Goal: Information Seeking & Learning: Learn about a topic

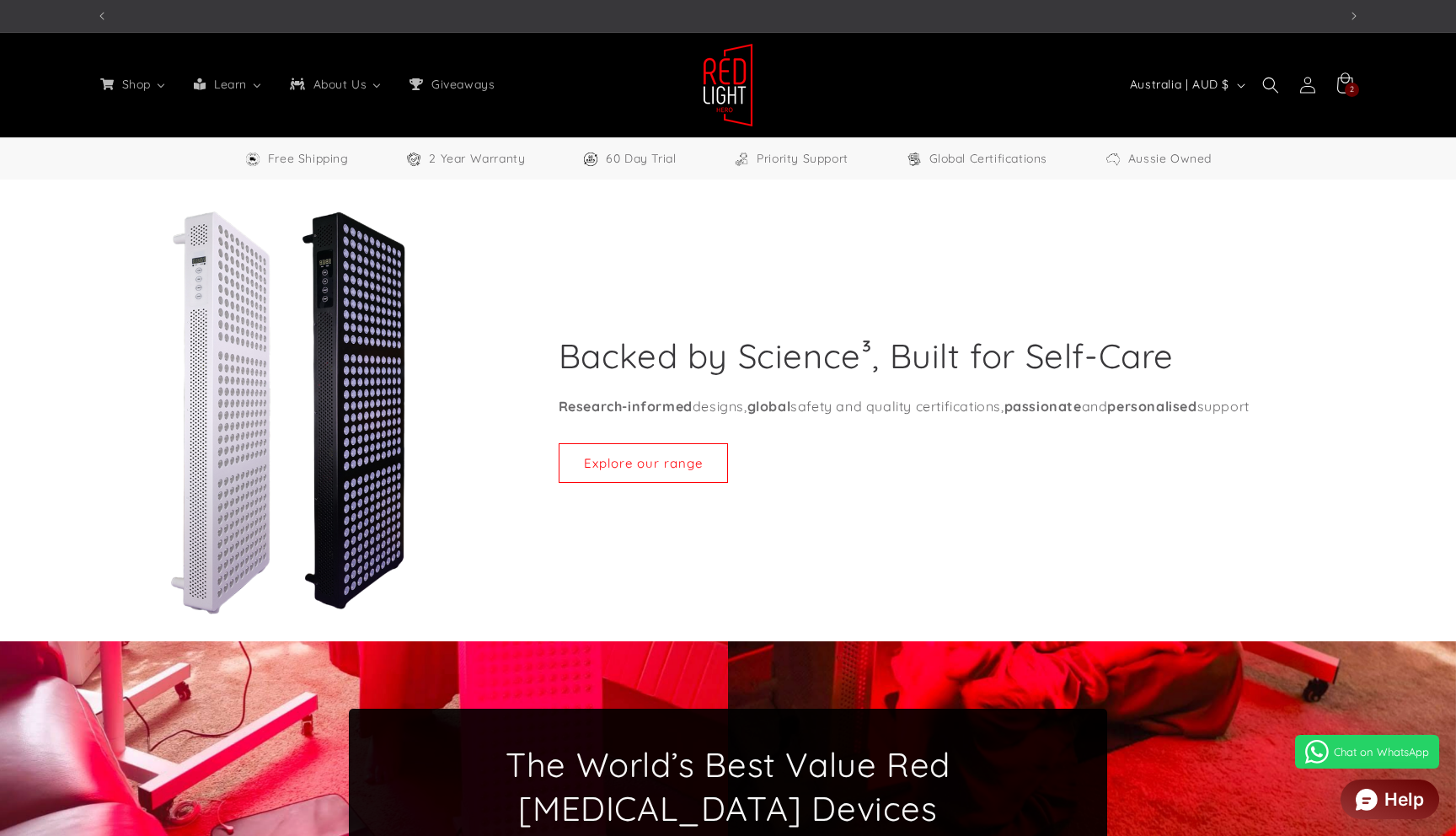
select select "**"
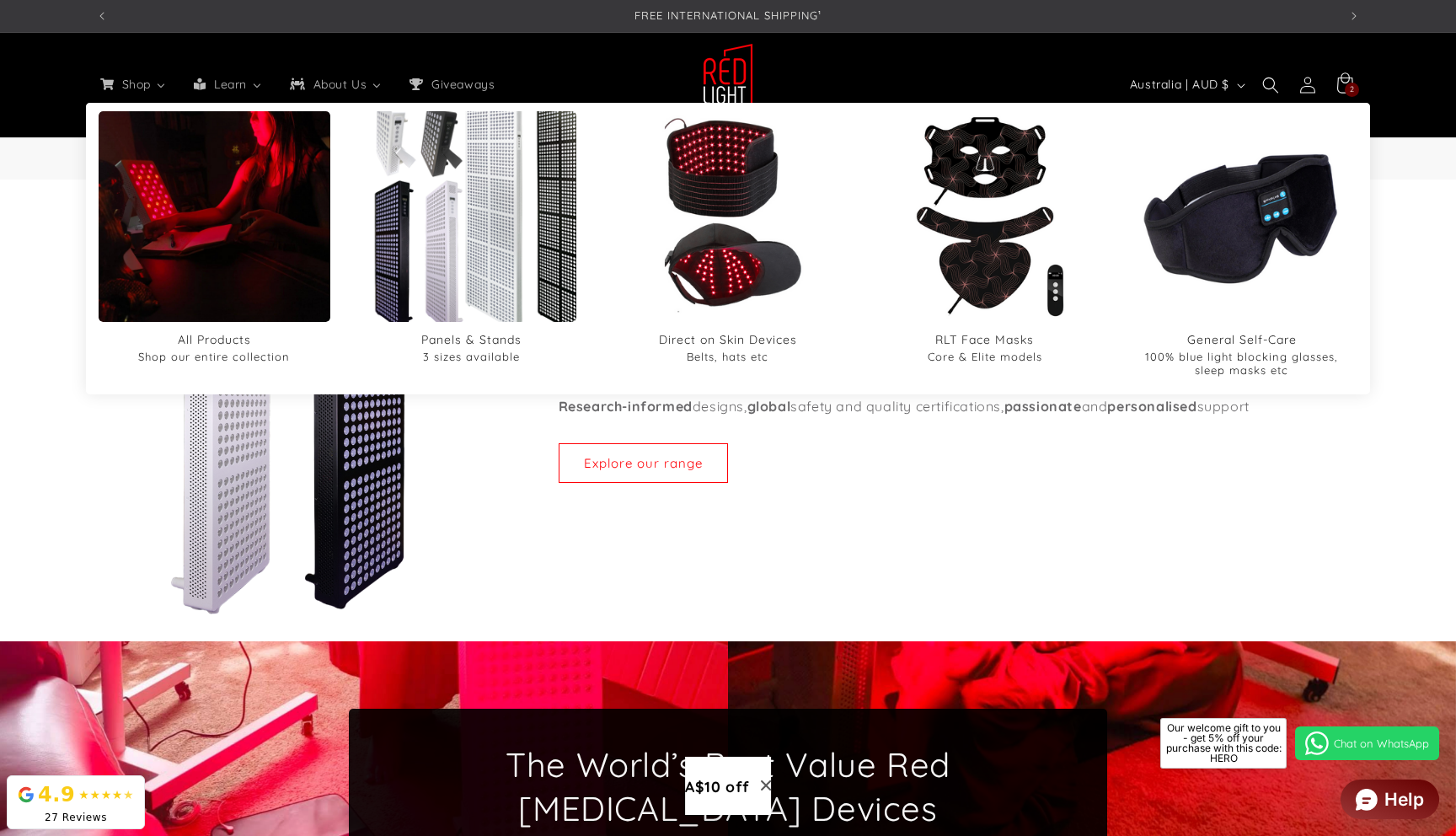
click at [461, 284] on img "Panels & Stands" at bounding box center [471, 216] width 253 height 253
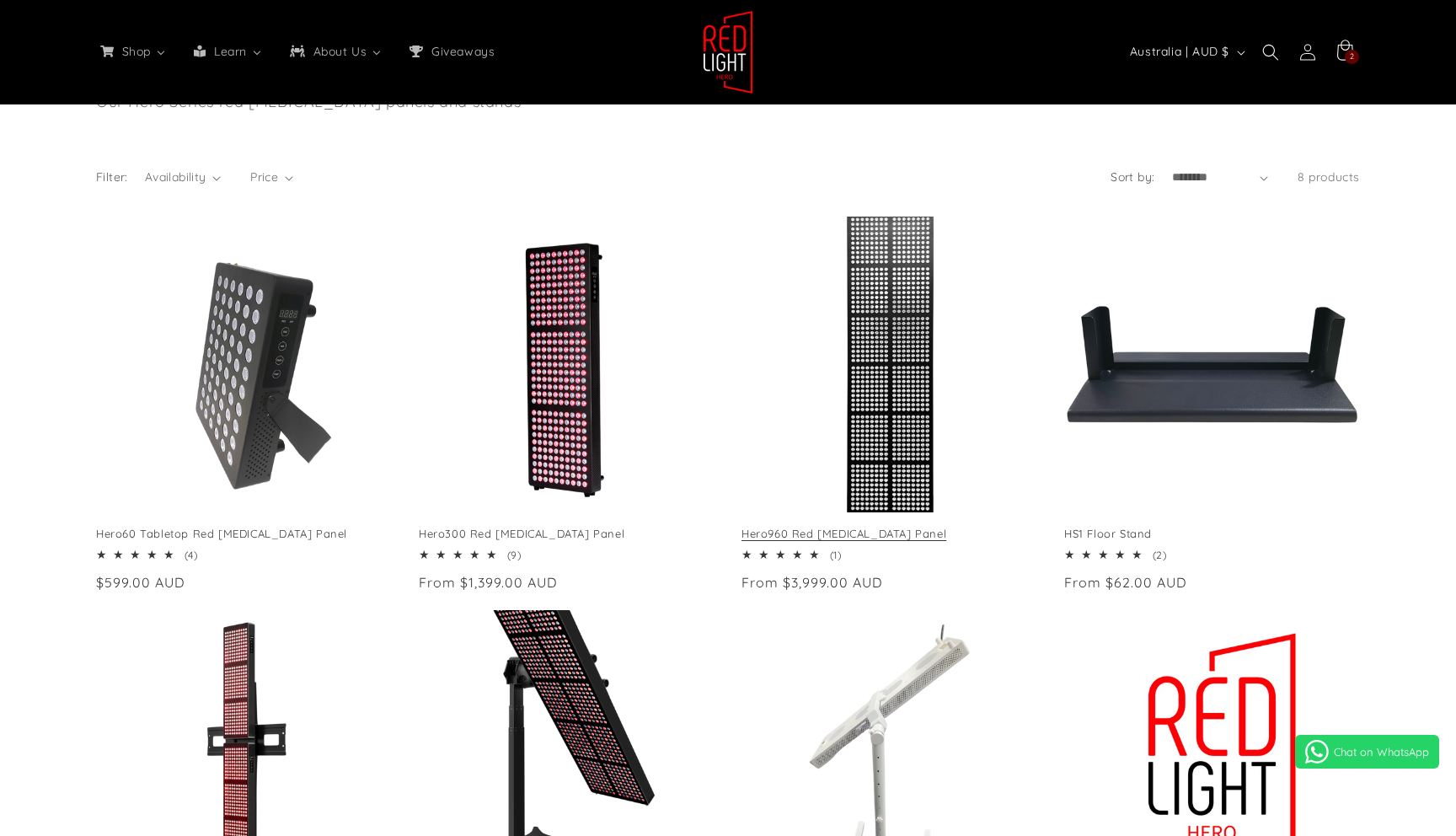
scroll to position [199, 0]
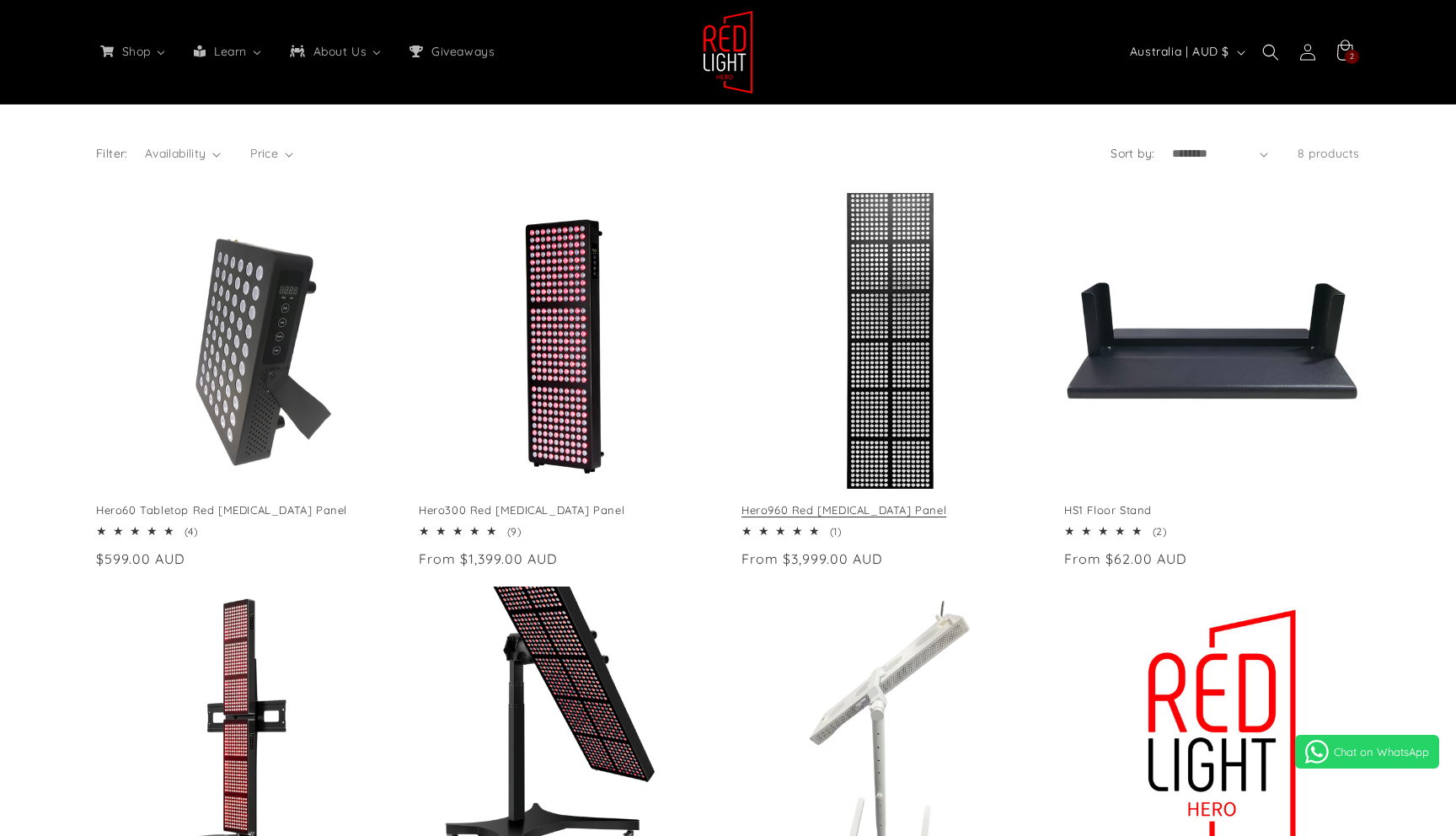
select select "**"
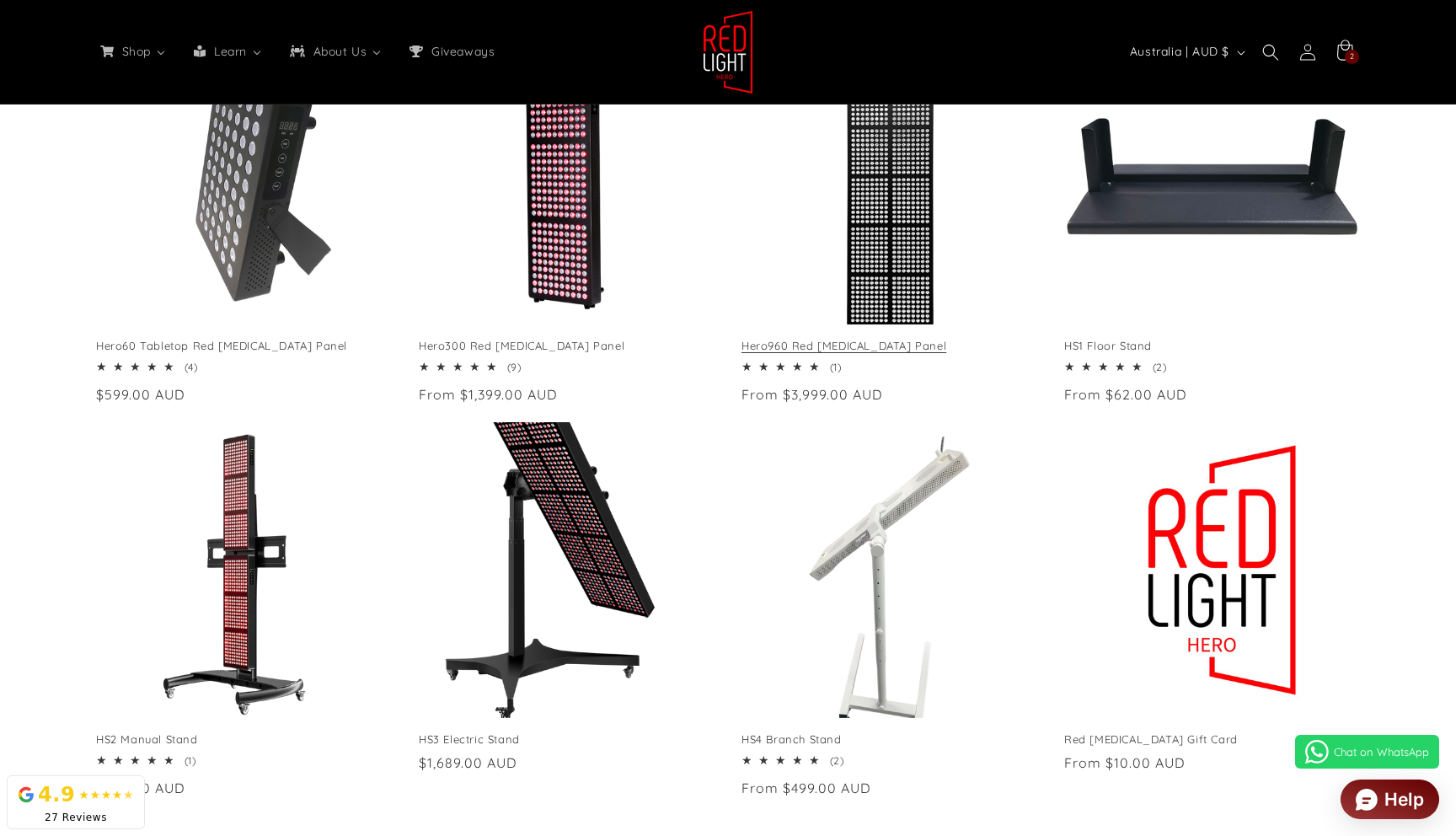
scroll to position [0, 0]
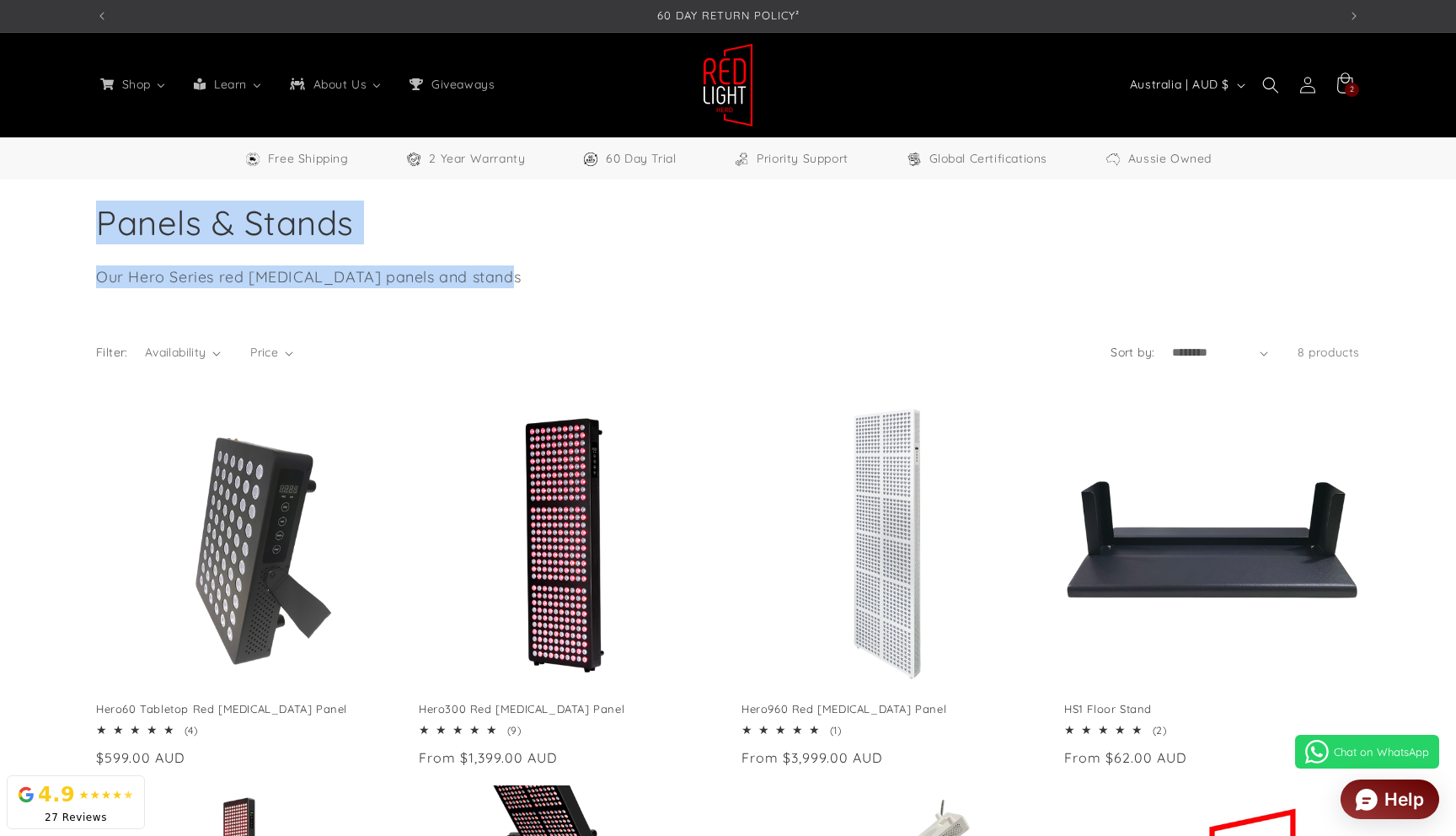
drag, startPoint x: 496, startPoint y: 280, endPoint x: 90, endPoint y: 197, distance: 414.4
click at [94, 199] on div "Collection: Panels & Stands Our Hero Series red light therapy panels and stands" at bounding box center [728, 242] width 1347 height 126
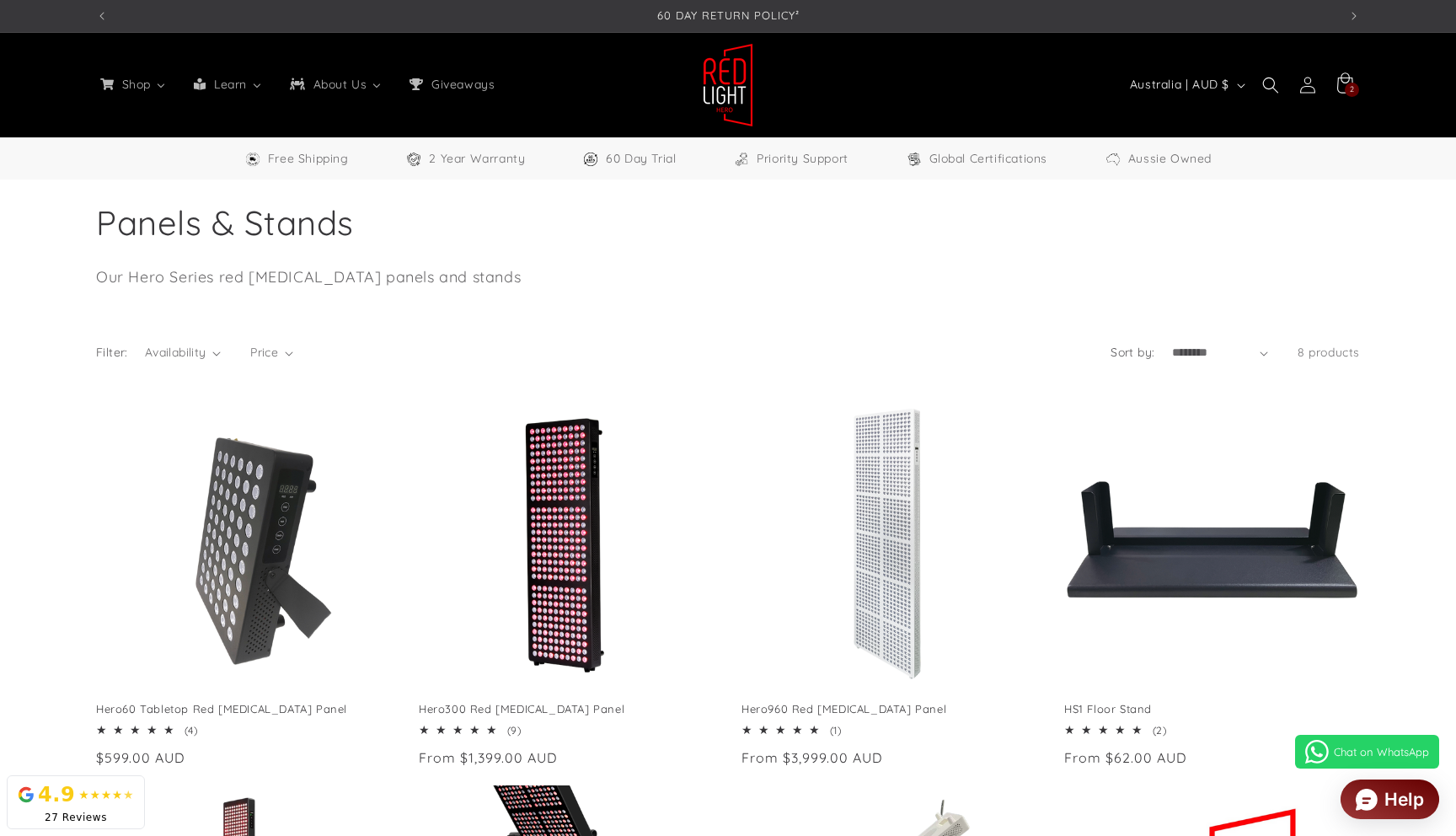
click at [89, 197] on div "Collection: Panels & Stands Our Hero Series red light therapy panels and stands" at bounding box center [728, 242] width 1347 height 126
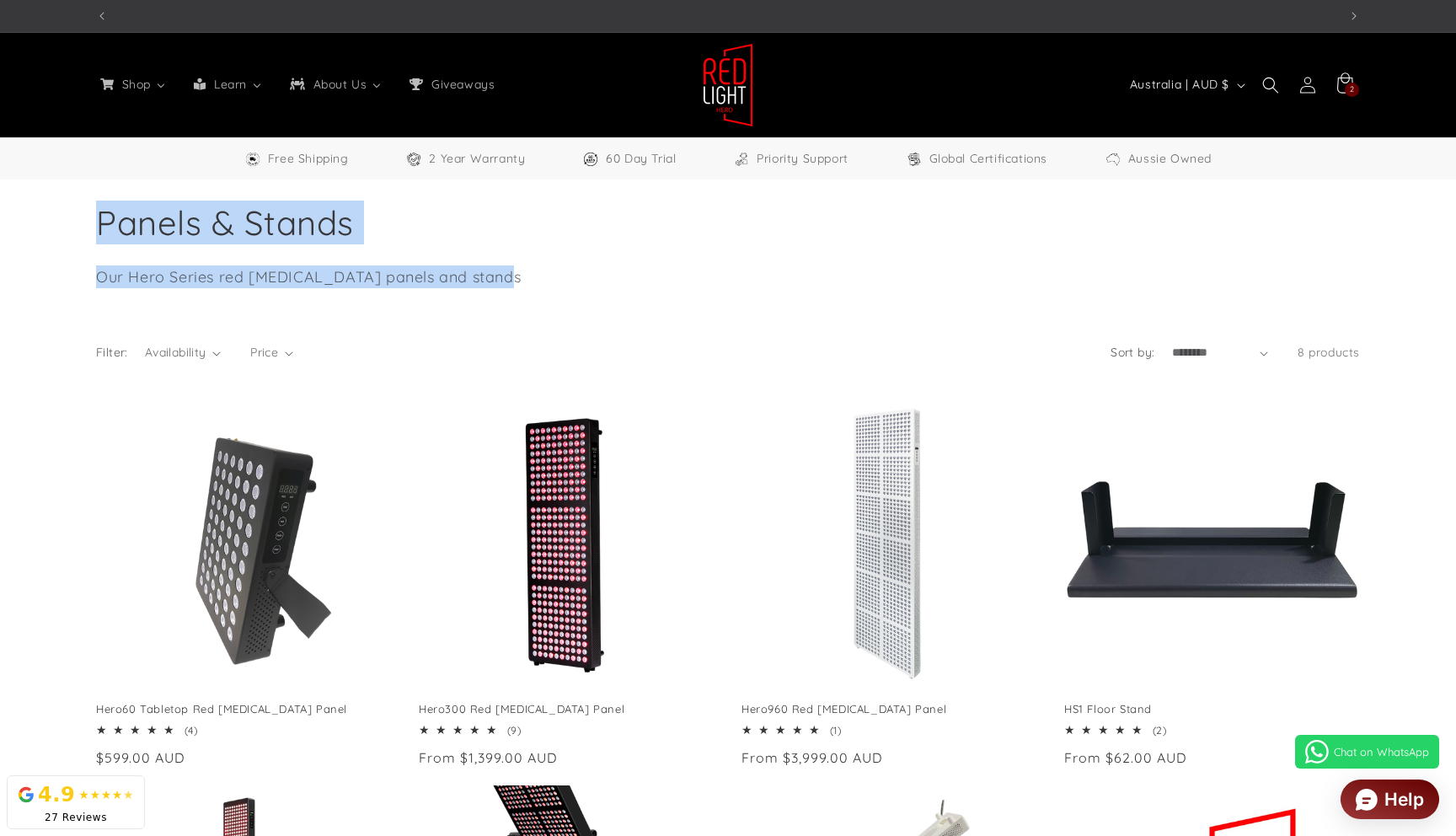
scroll to position [0, 2483]
drag, startPoint x: 77, startPoint y: 196, endPoint x: 537, endPoint y: 285, distance: 468.5
click at [536, 289] on div "Collection: Panels & Stands Our Hero Series red light therapy panels and stands" at bounding box center [728, 242] width 1347 height 126
click at [537, 283] on p "Our Hero Series red light therapy panels and stands" at bounding box center [517, 277] width 843 height 23
drag, startPoint x: 504, startPoint y: 276, endPoint x: 112, endPoint y: 191, distance: 401.1
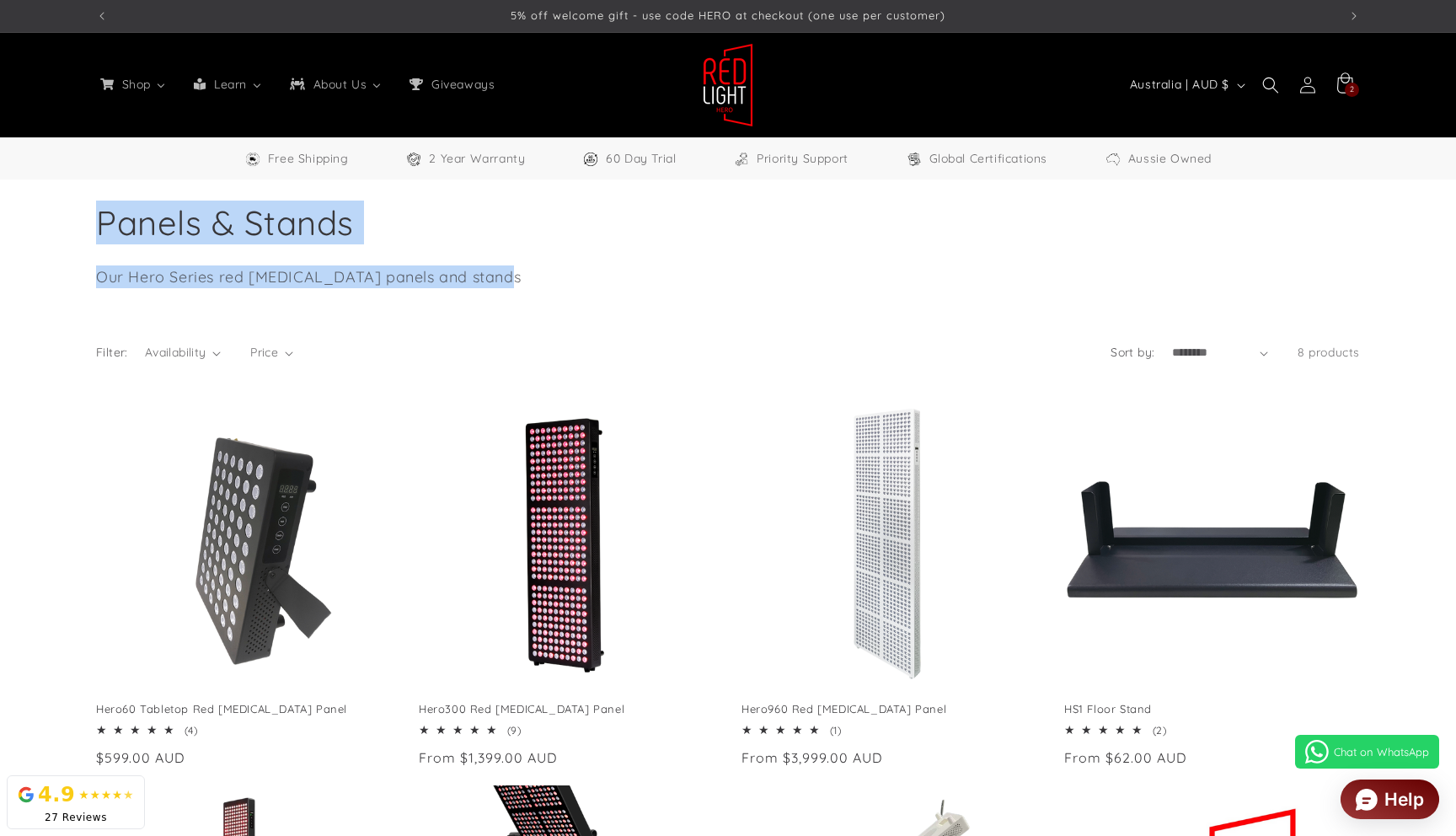
click at [96, 196] on div "Collection: Panels & Stands Our Hero Series red light therapy panels and stands" at bounding box center [728, 242] width 1264 height 126
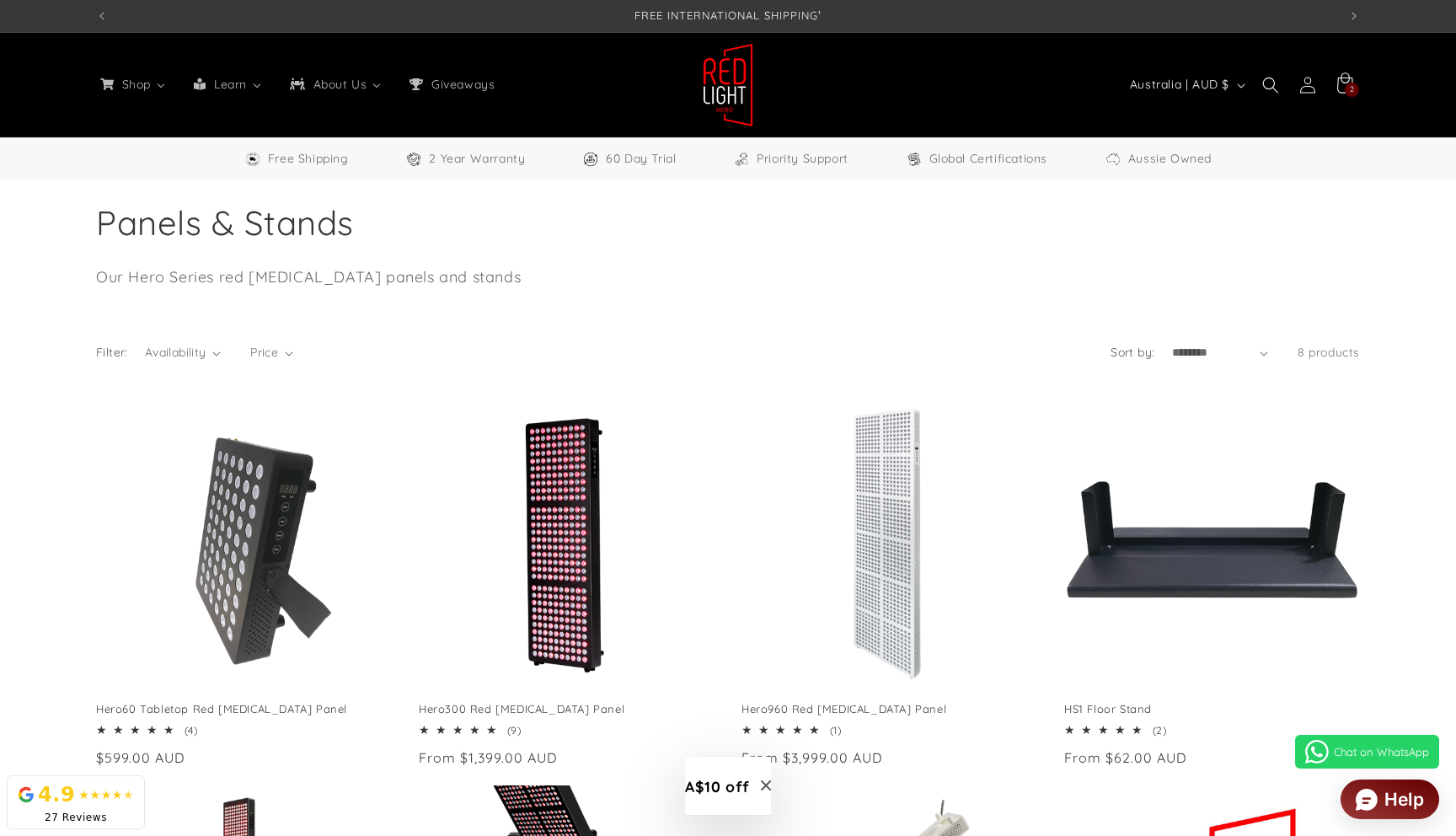
click at [1330, 183] on div "Collection: Panels & Stands Our Hero Series red light therapy panels and stands" at bounding box center [728, 242] width 1264 height 126
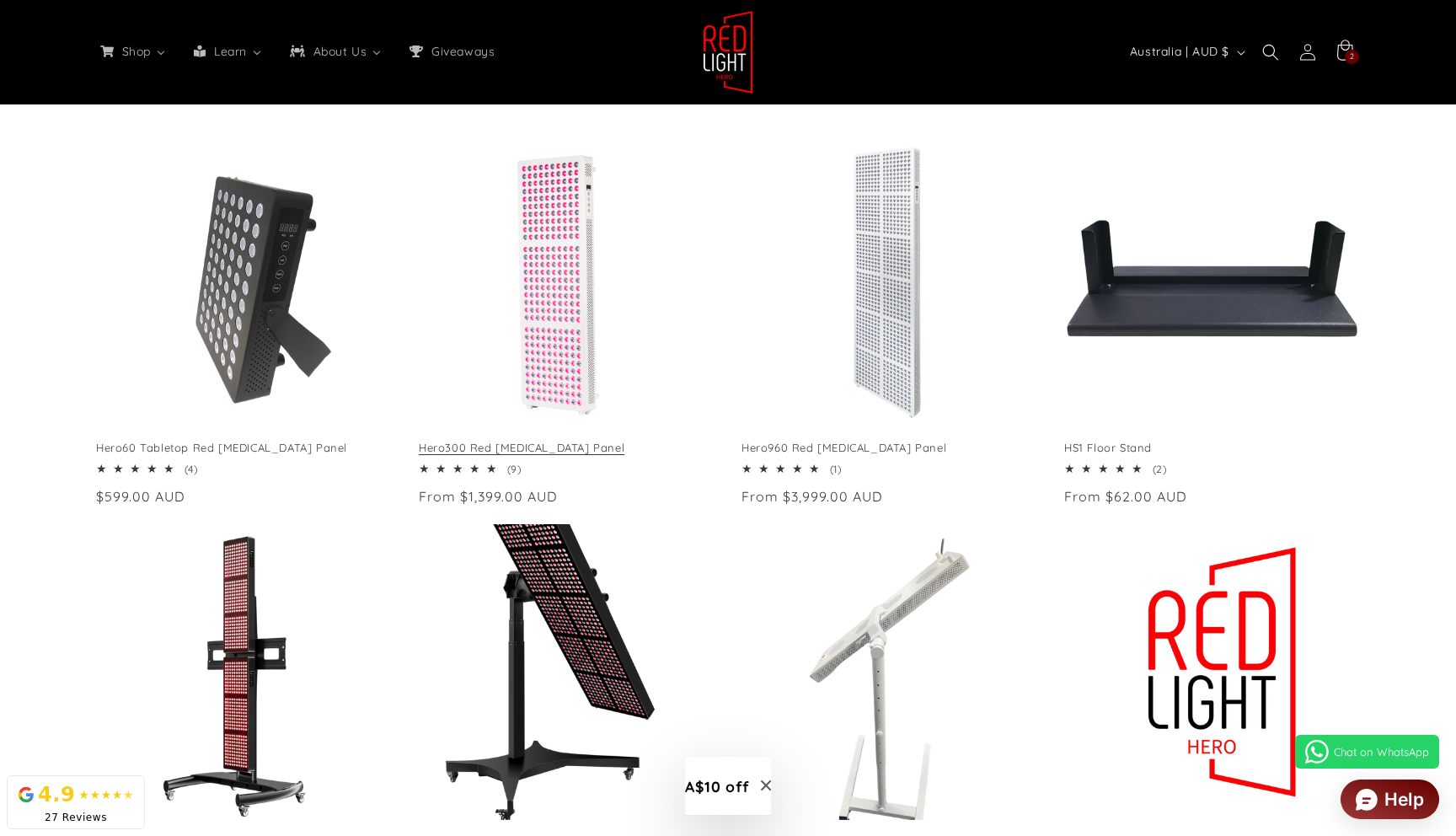
scroll to position [0, 1242]
click at [553, 441] on link "Hero300 Red Light Therapy Panel" at bounding box center [566, 448] width 295 height 14
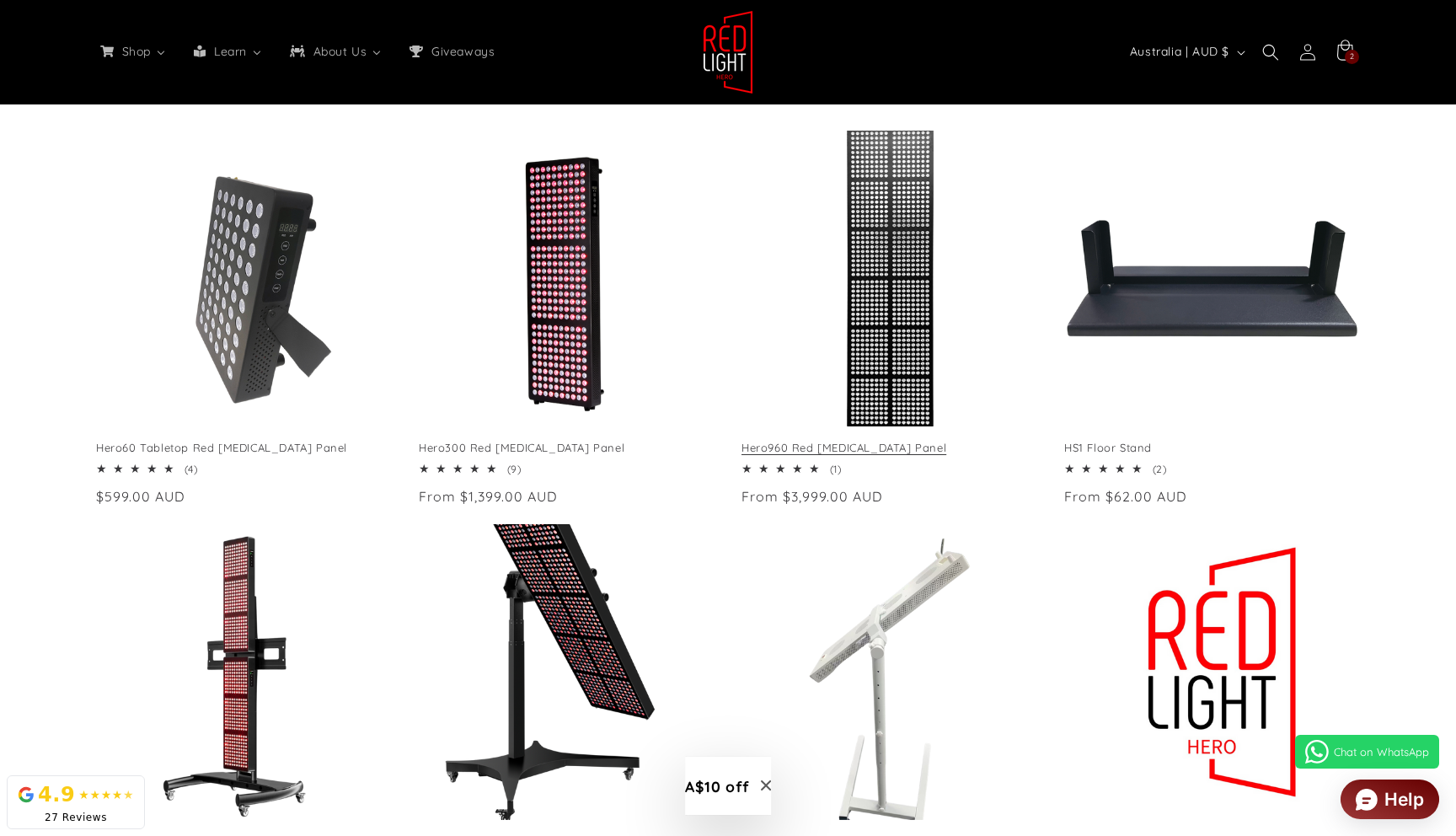
click at [876, 441] on link "Hero960 Red Light Therapy Panel" at bounding box center [889, 448] width 295 height 14
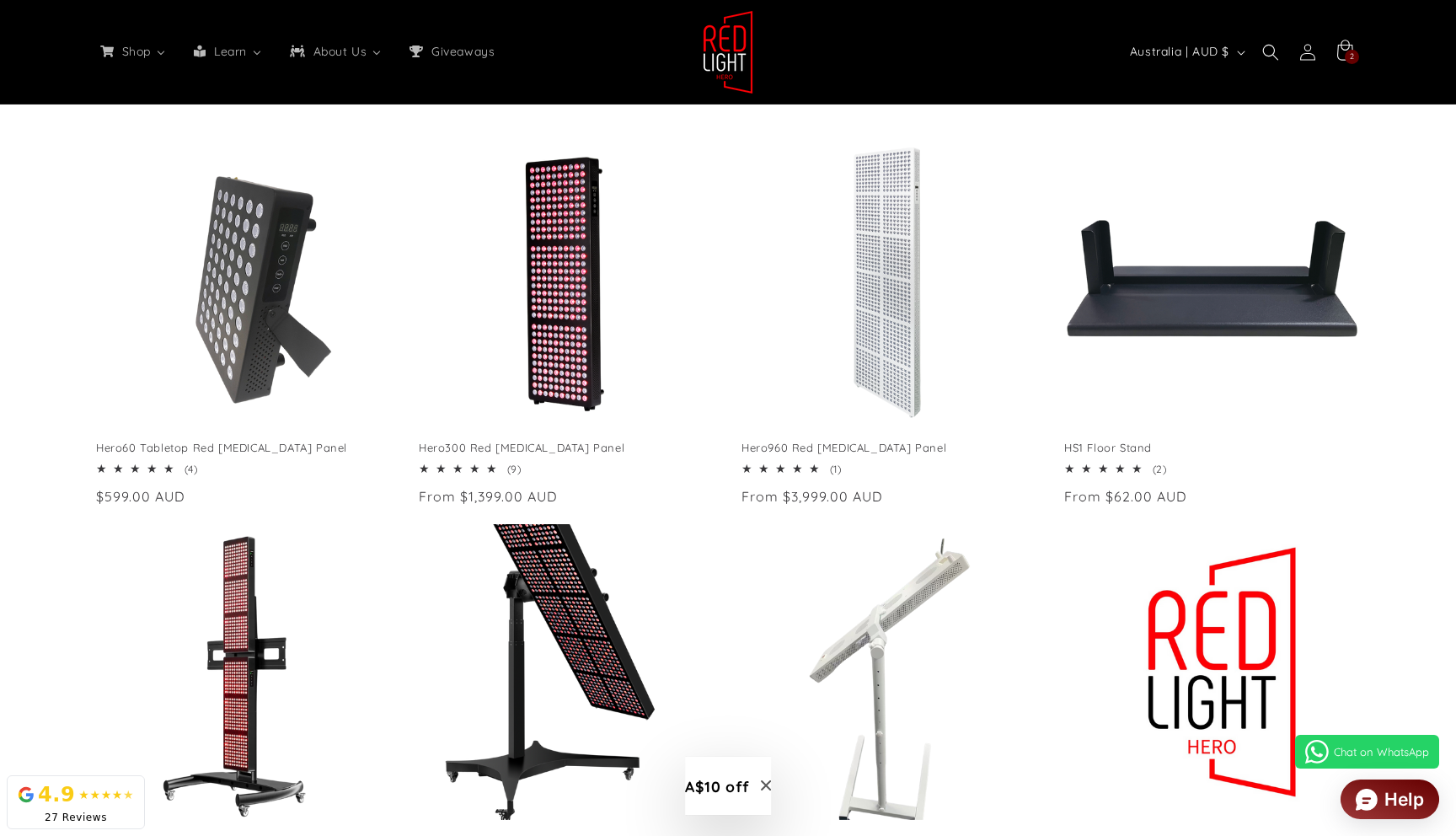
drag, startPoint x: 970, startPoint y: 450, endPoint x: 562, endPoint y: 0, distance: 607.4
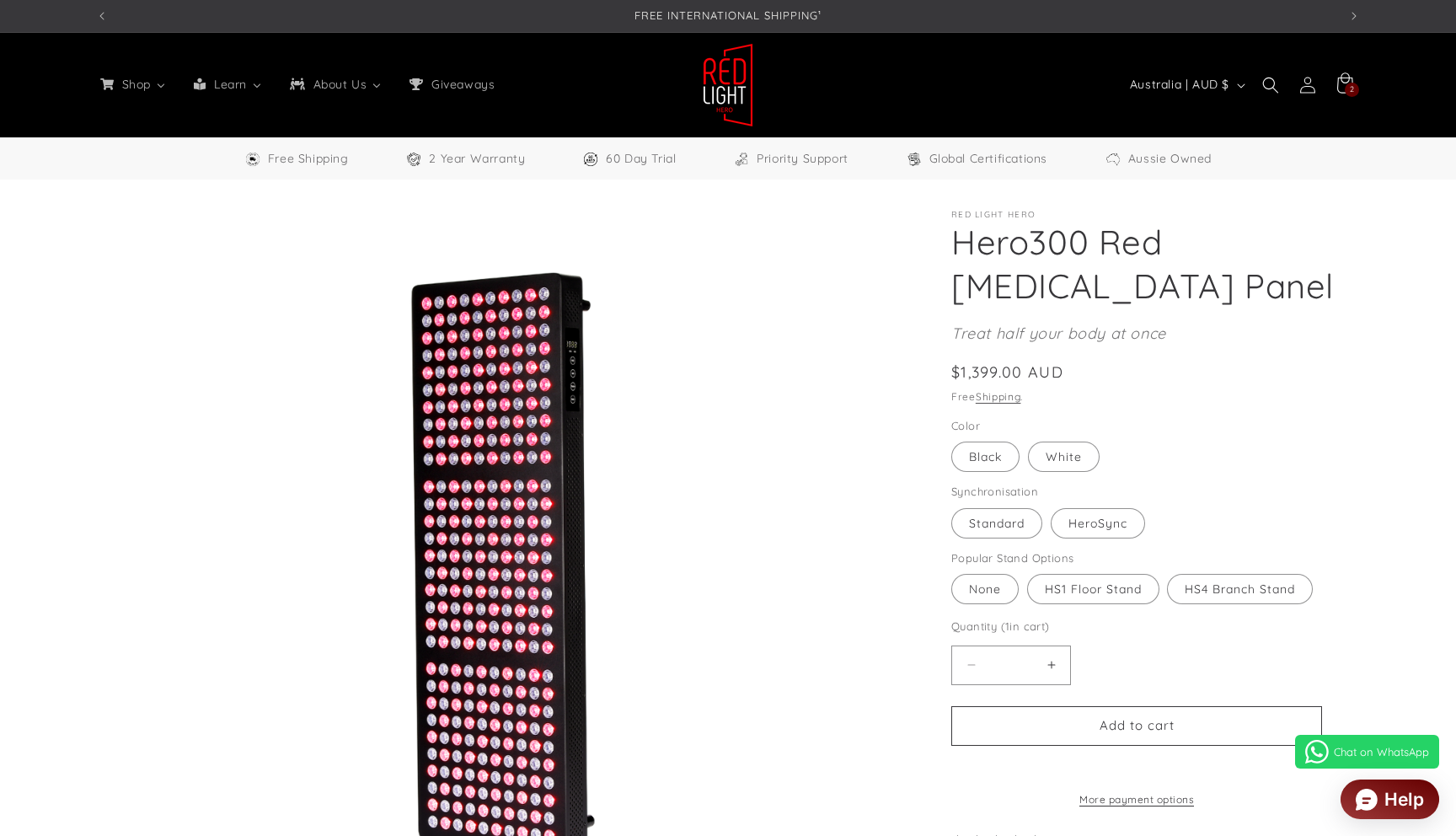
select select "**"
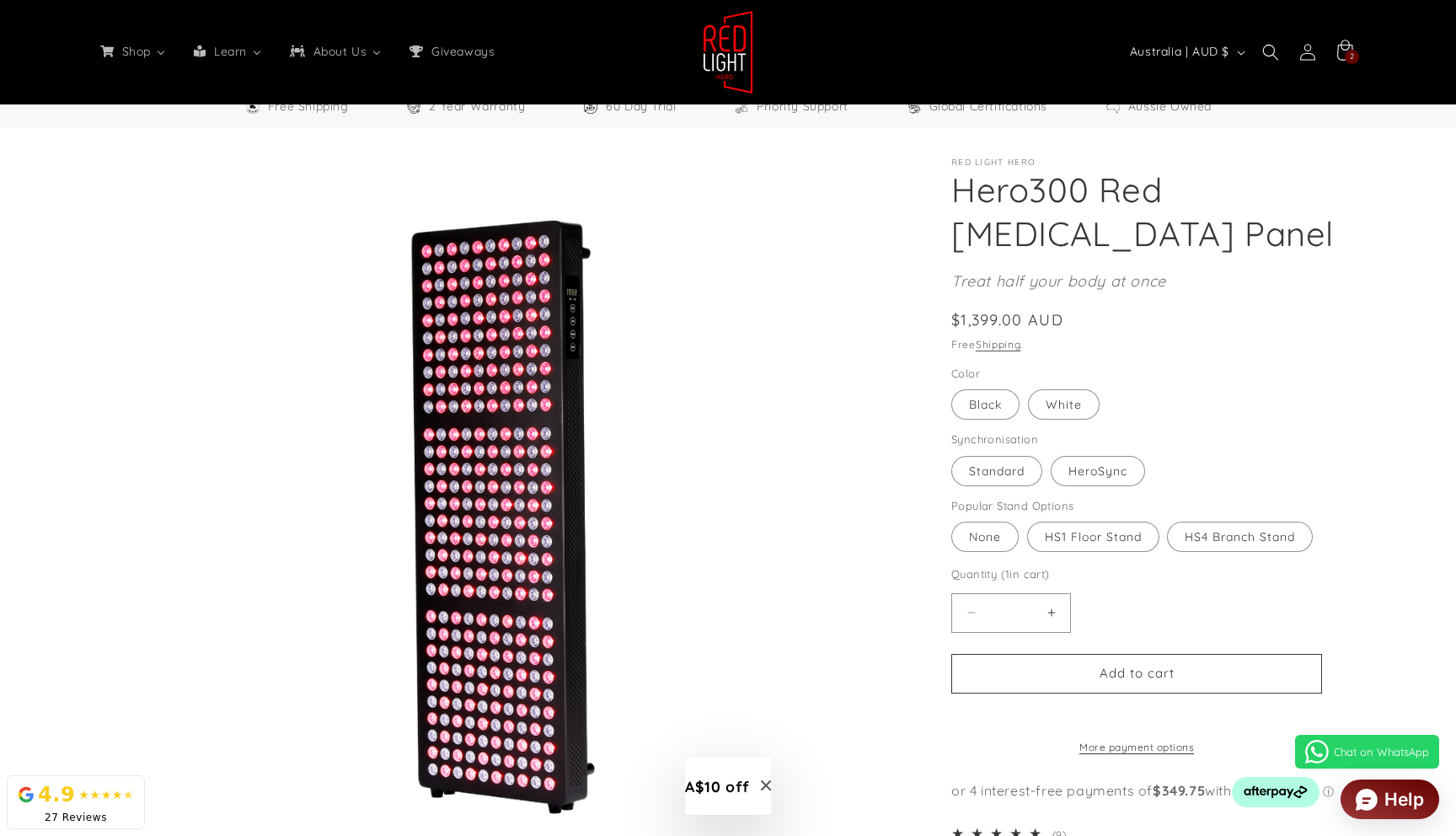
drag, startPoint x: 1073, startPoint y: 319, endPoint x: 950, endPoint y: 269, distance: 132.8
click at [951, 262] on section "Red Light Hero Hero300 Red Light Therapy Panel Hero300 Red Light Therapy Panel …" at bounding box center [1155, 840] width 408 height 1364
click at [951, 268] on p "Treat half your body at once" at bounding box center [1155, 281] width 408 height 27
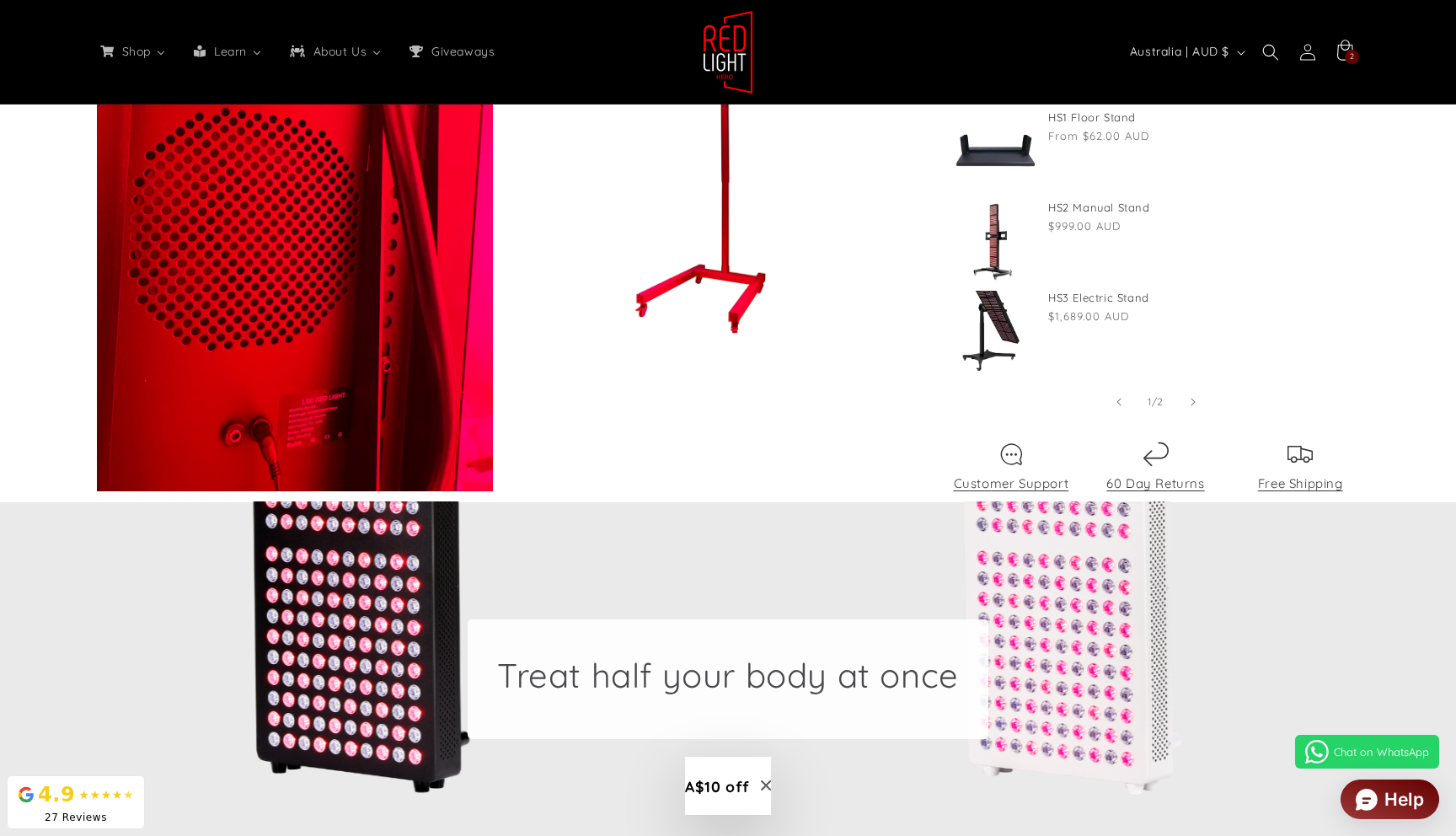
scroll to position [0, 1242]
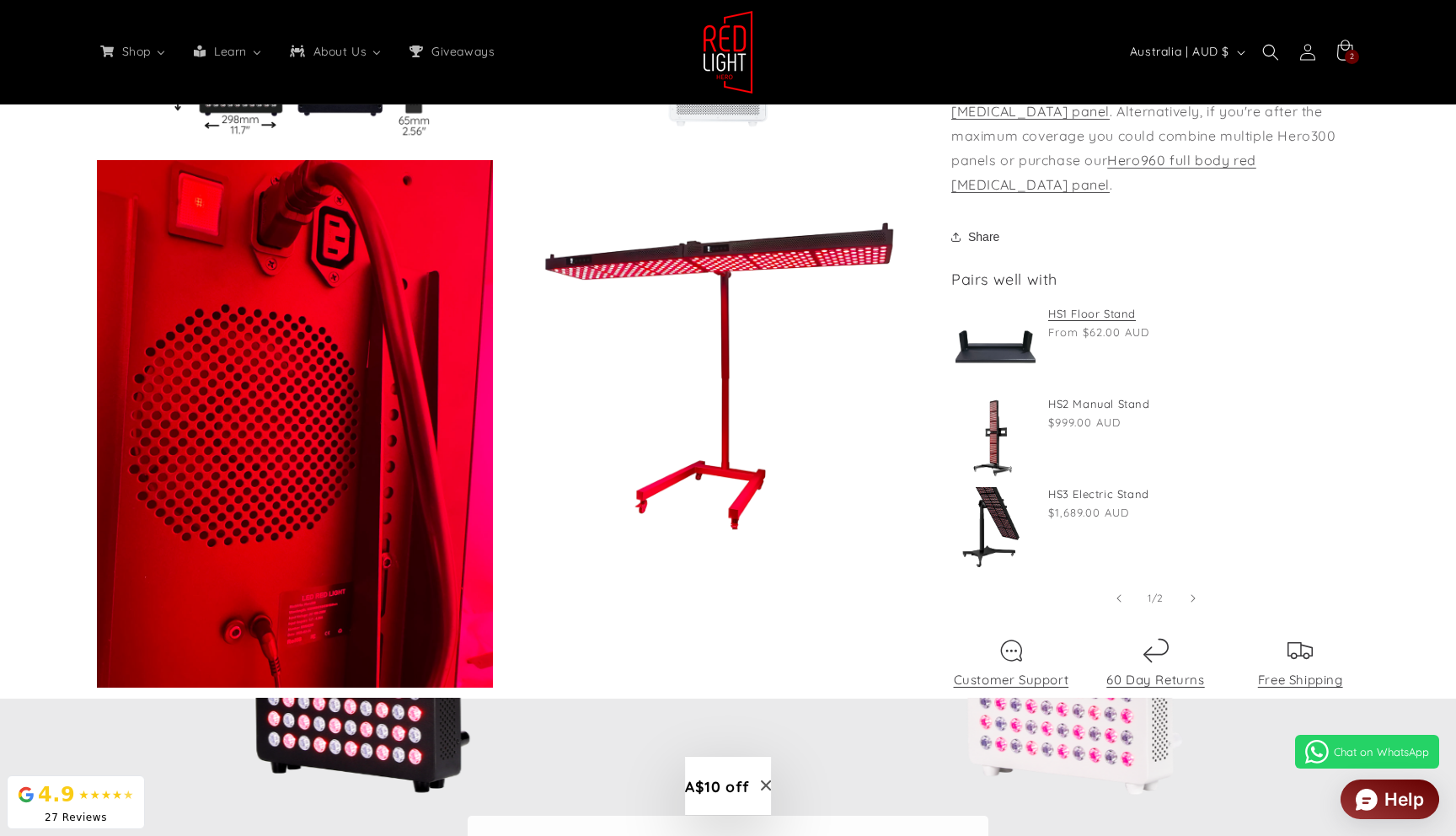
click at [1079, 318] on link "HS1 Floor Stand" at bounding box center [1201, 314] width 307 height 14
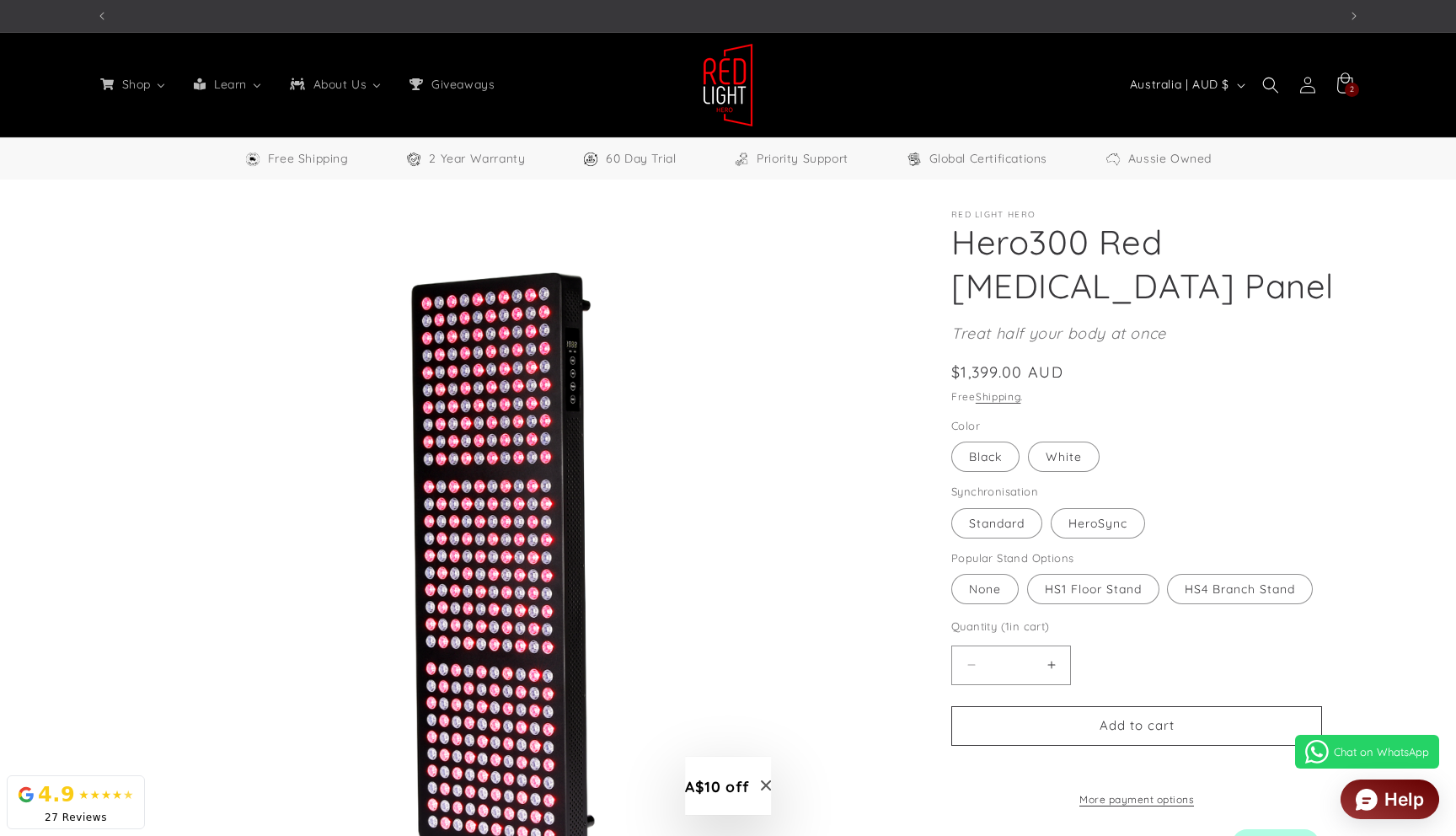
scroll to position [0, 2483]
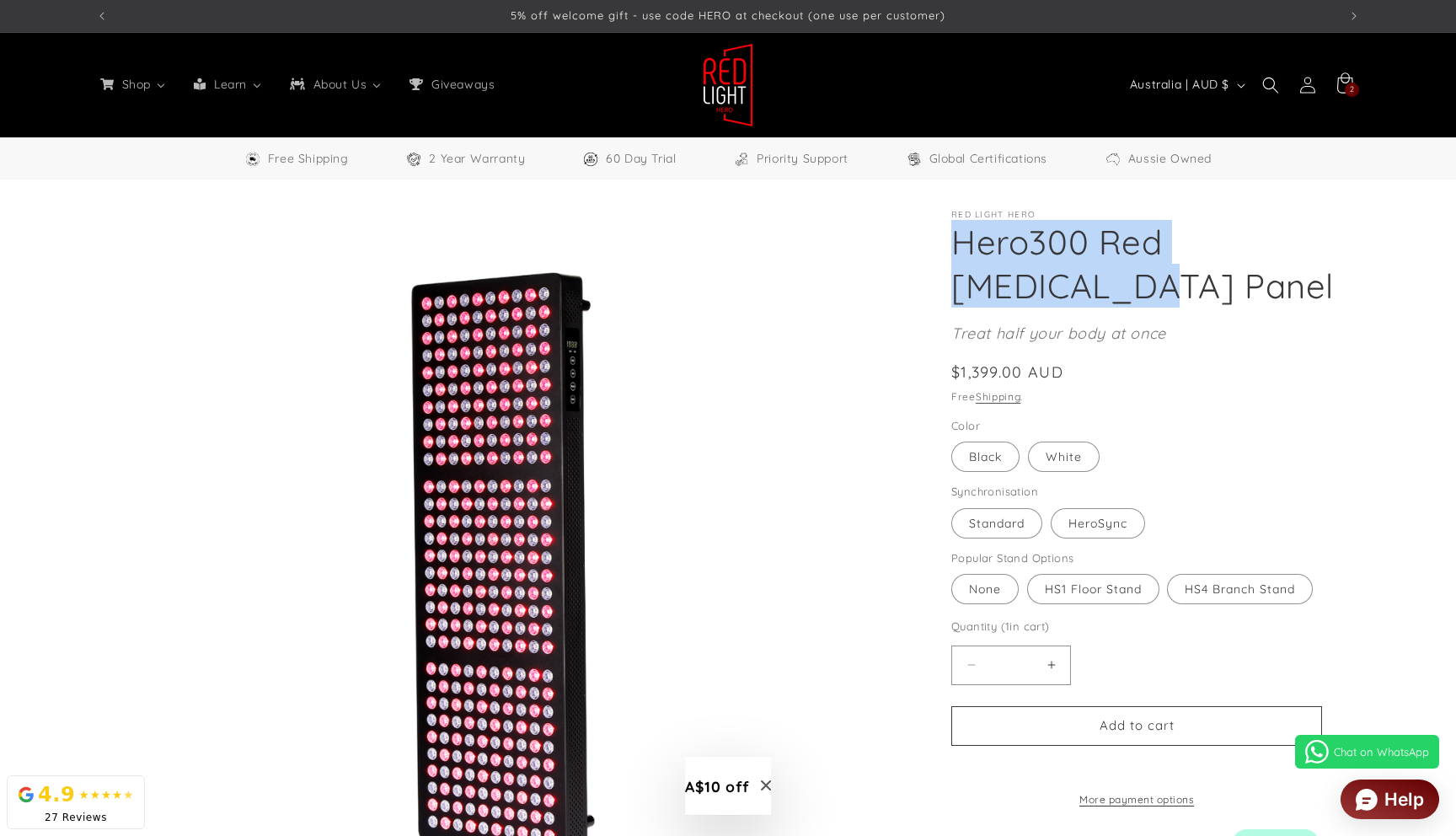
drag, startPoint x: 1041, startPoint y: 292, endPoint x: 950, endPoint y: 238, distance: 105.8
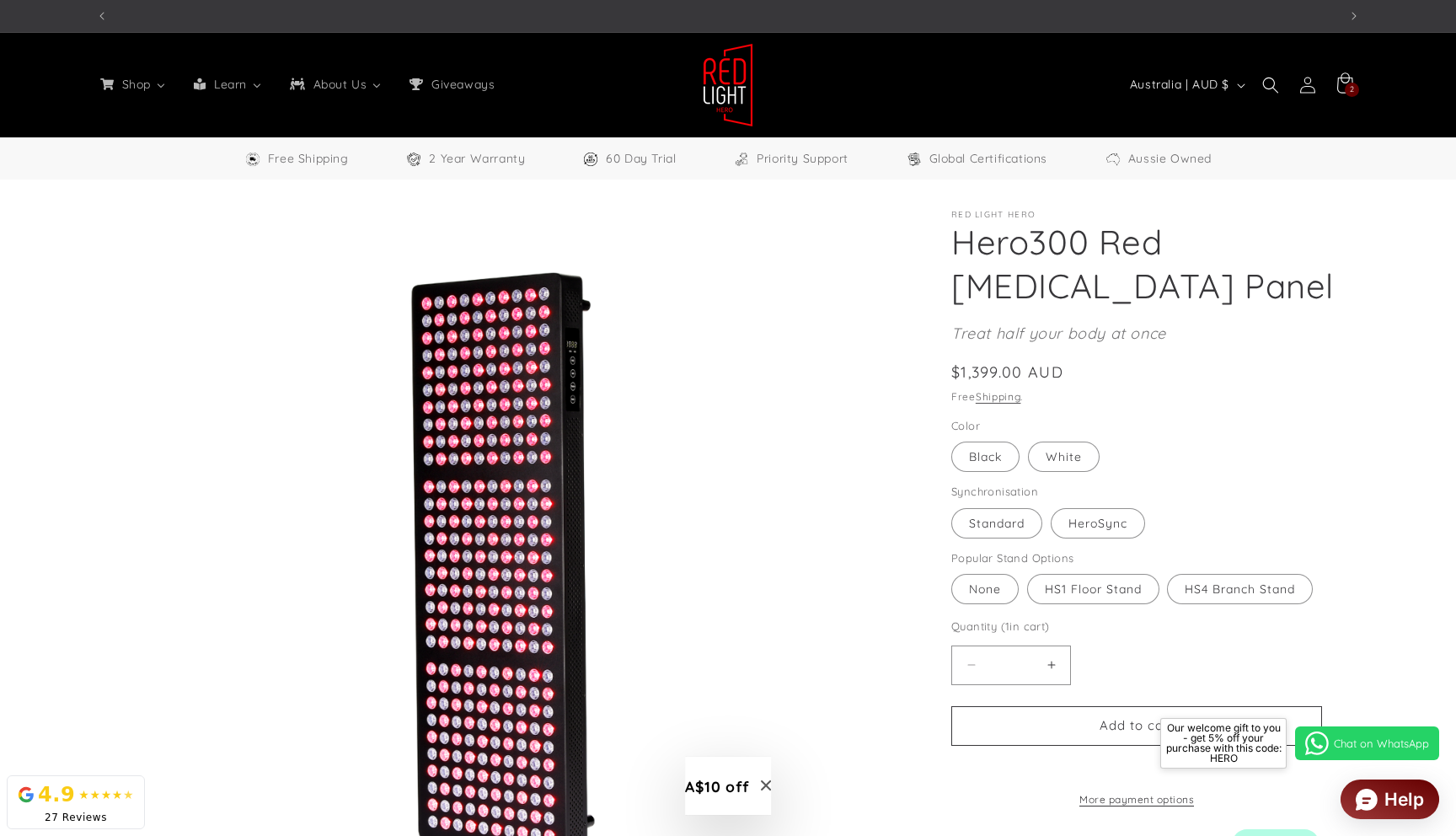
scroll to position [0, 1242]
drag, startPoint x: 1063, startPoint y: 368, endPoint x: 945, endPoint y: 366, distance: 118.0
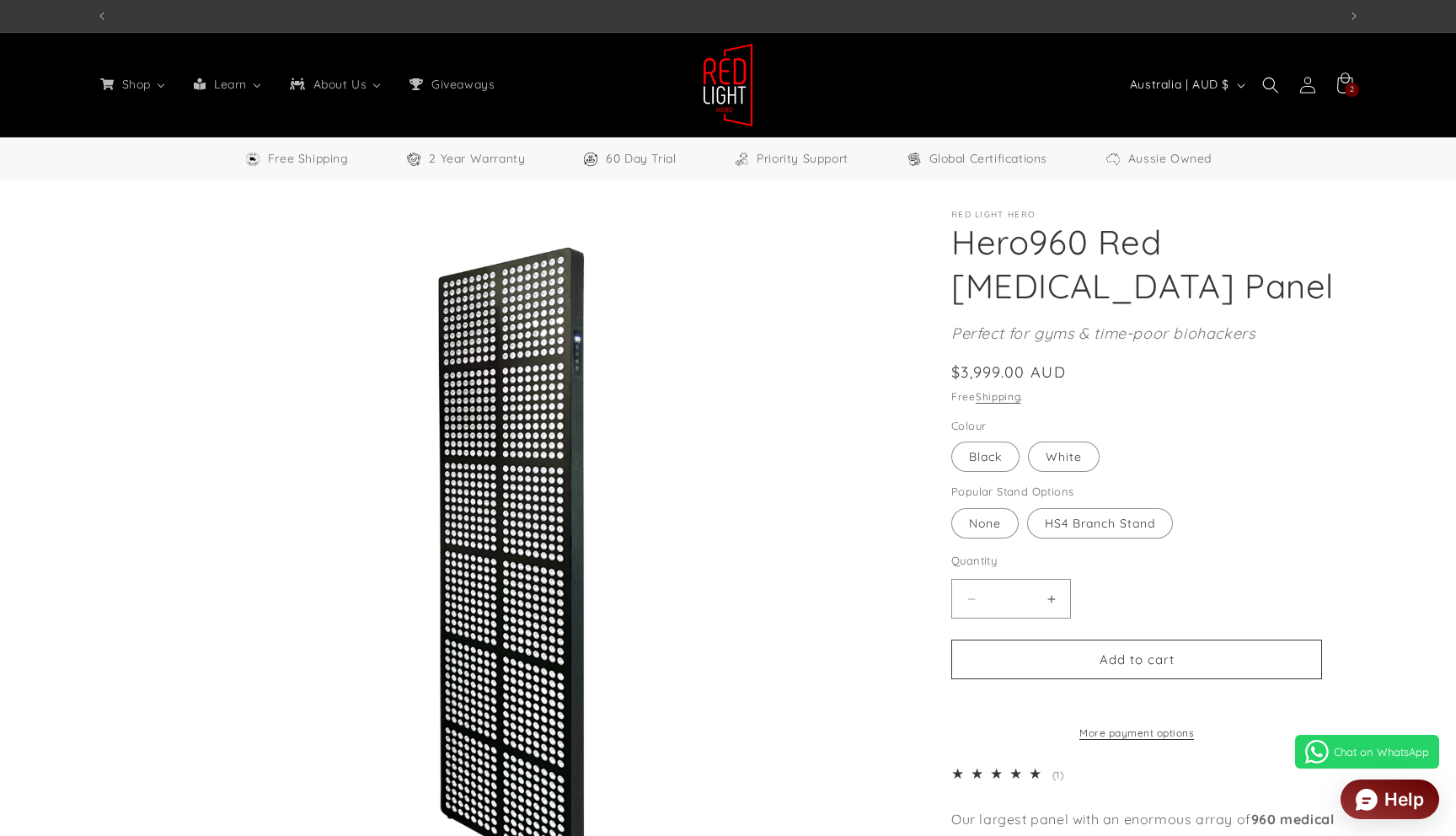
select select "**"
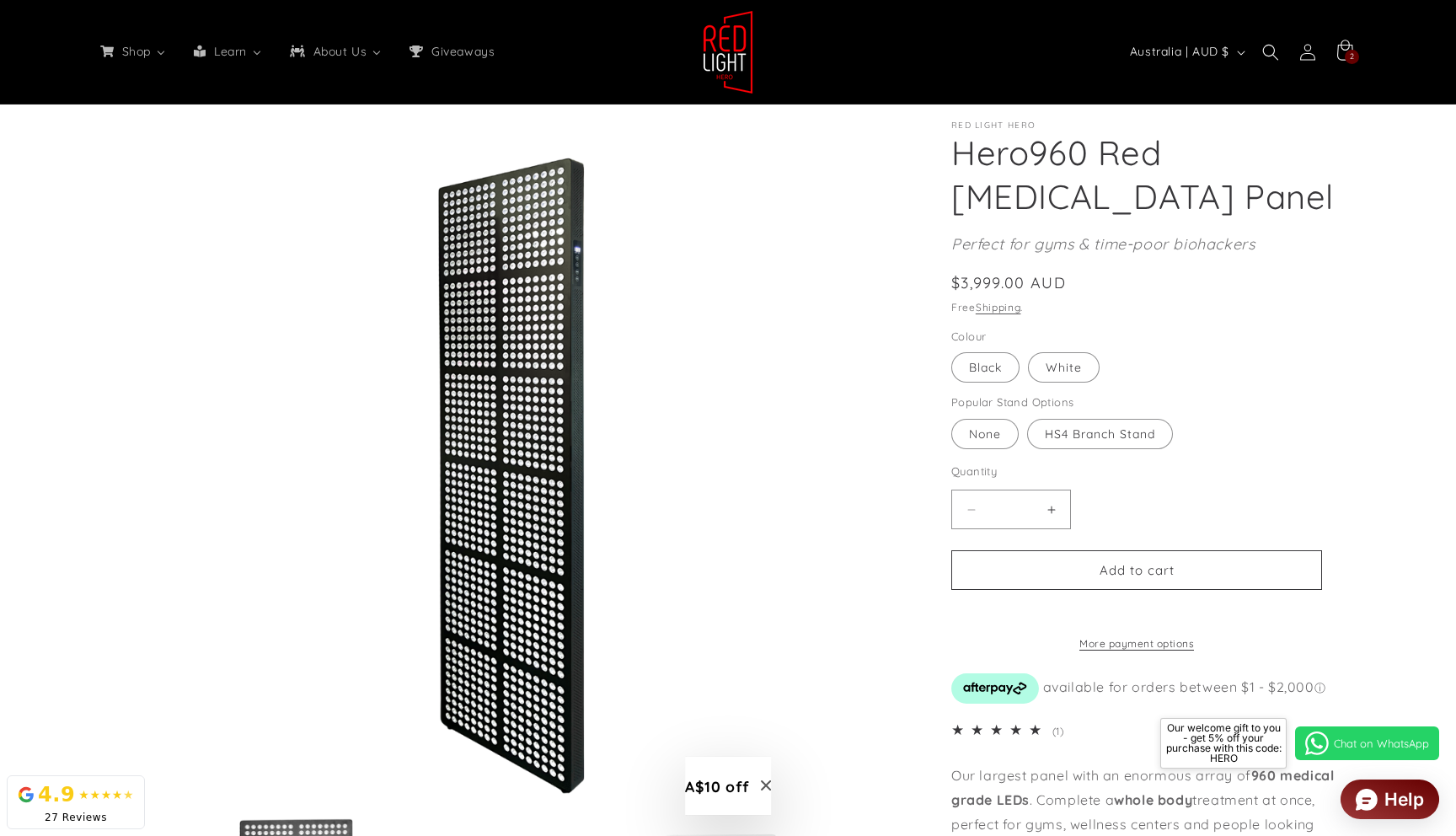
scroll to position [0, 1242]
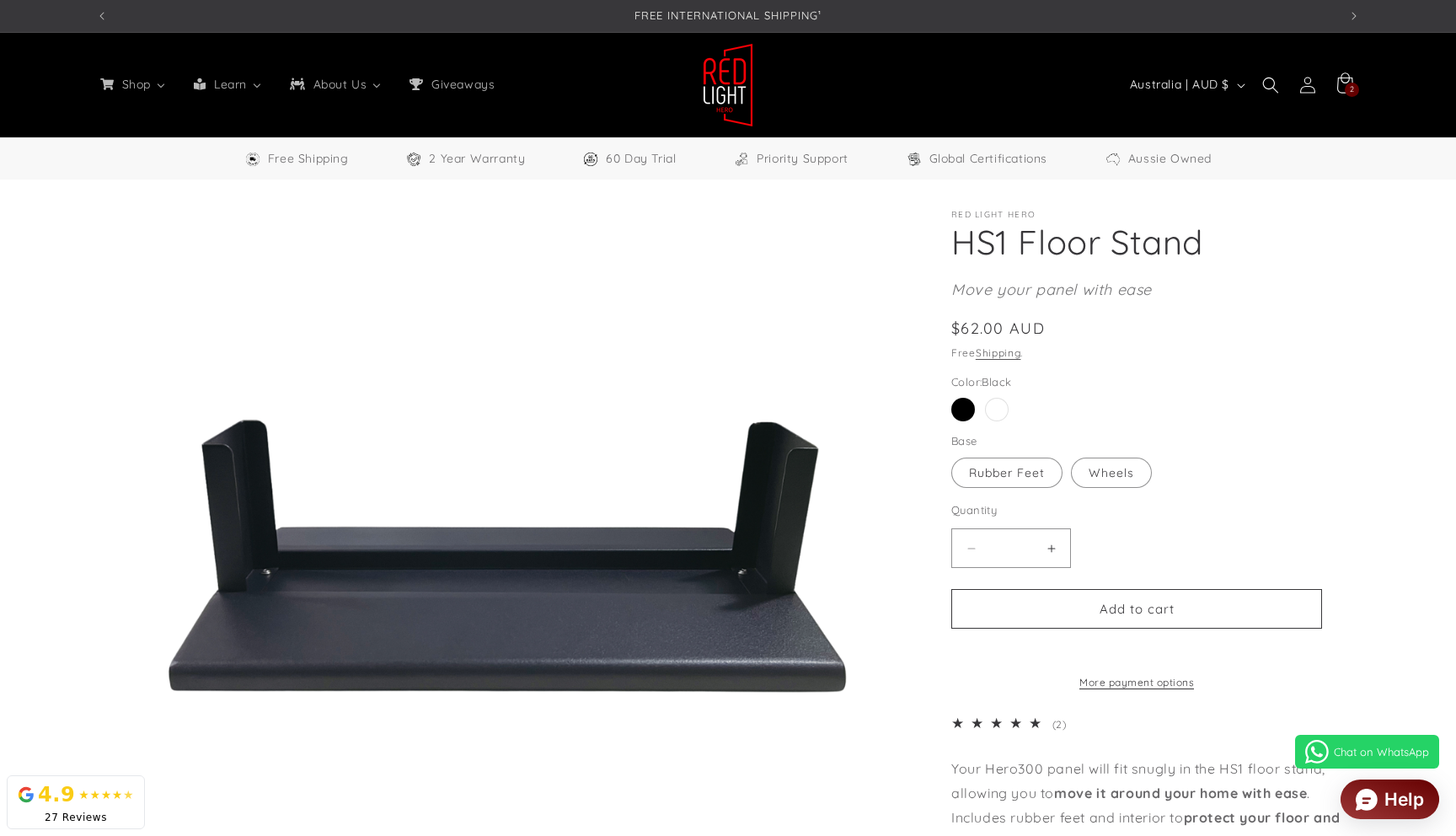
select select "**"
